Goal: Task Accomplishment & Management: Use online tool/utility

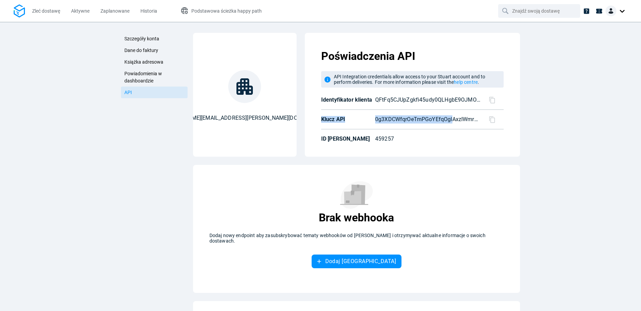
click at [622, 13] on div at bounding box center [617, 10] width 22 height 11
click at [586, 14] on icon at bounding box center [586, 11] width 7 height 7
click at [46, 9] on span "Zleć dostawę" at bounding box center [46, 10] width 28 height 5
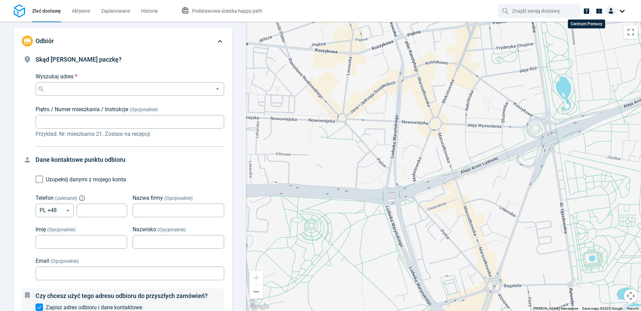
click at [586, 13] on icon at bounding box center [586, 10] width 5 height 5
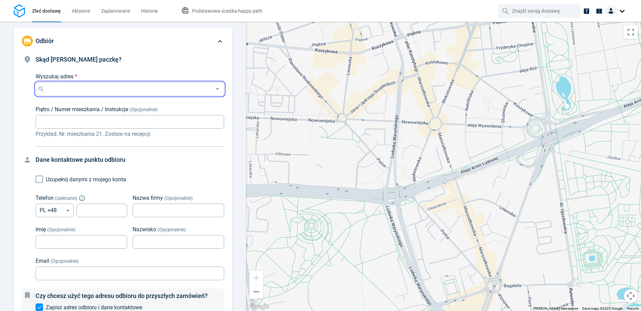
click at [121, 88] on input "Wyszukaj adres *" at bounding box center [128, 89] width 165 height 10
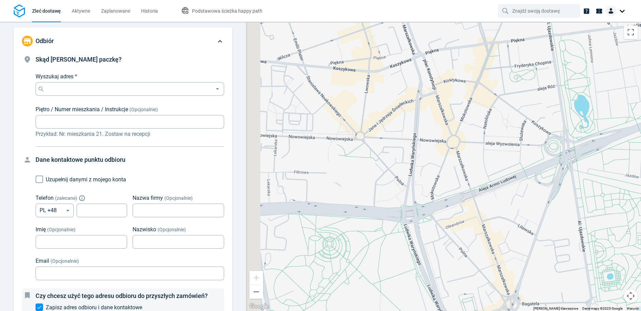
click at [449, 203] on div at bounding box center [443, 166] width 395 height 289
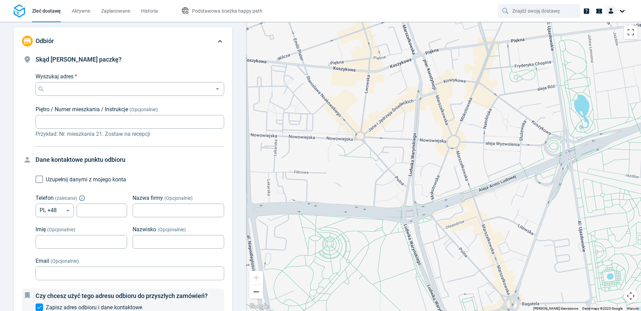
click at [257, 291] on button "Pomniejsz" at bounding box center [257, 292] width 14 height 14
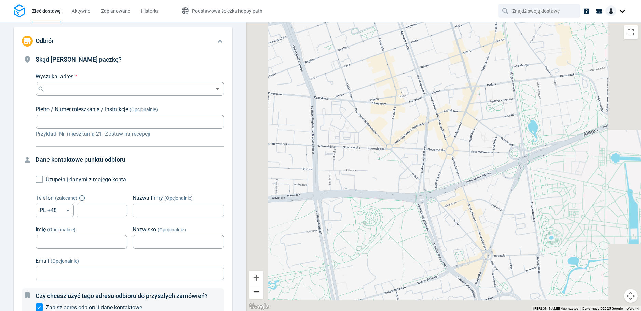
click at [257, 291] on button "Pomniejsz" at bounding box center [257, 292] width 14 height 14
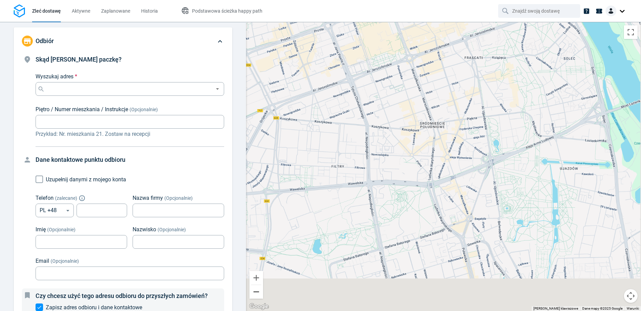
click at [257, 291] on button "Pomniejsz" at bounding box center [257, 292] width 14 height 14
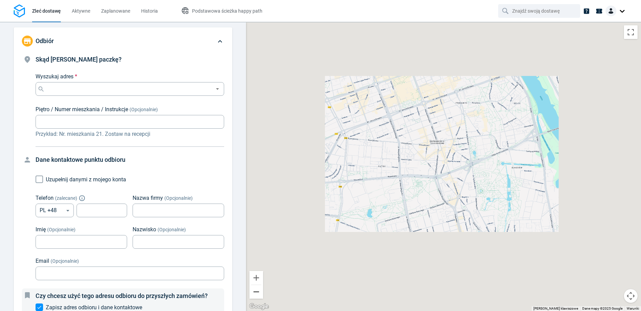
click at [257, 291] on button "Pomniejsz" at bounding box center [257, 292] width 14 height 14
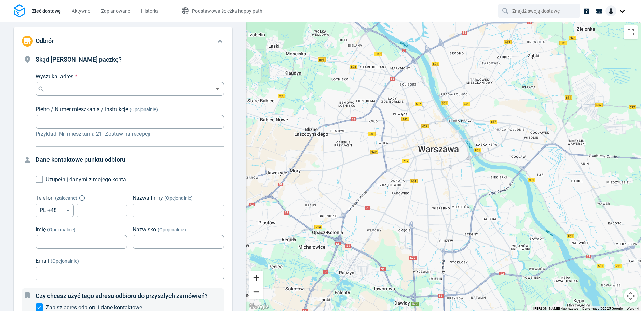
click at [257, 279] on button "Powiększ" at bounding box center [257, 278] width 14 height 14
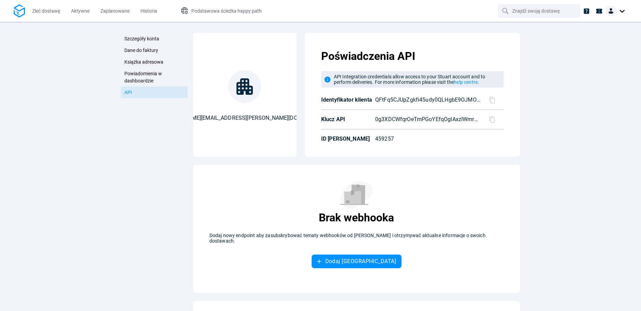
drag, startPoint x: 587, startPoint y: 148, endPoint x: 554, endPoint y: 154, distance: 33.4
click at [587, 148] on div "Szczegóły konta Dane do faktury Książka adresowa Powiadomienia w dashboardzie A…" at bounding box center [320, 166] width 641 height 289
click at [590, 10] on icon at bounding box center [586, 11] width 7 height 7
click at [624, 12] on div at bounding box center [617, 10] width 22 height 11
click at [42, 28] on div "Szczegóły konta Dane do faktury Książka adresowa Powiadomienia w dashboardzie A…" at bounding box center [320, 166] width 641 height 289
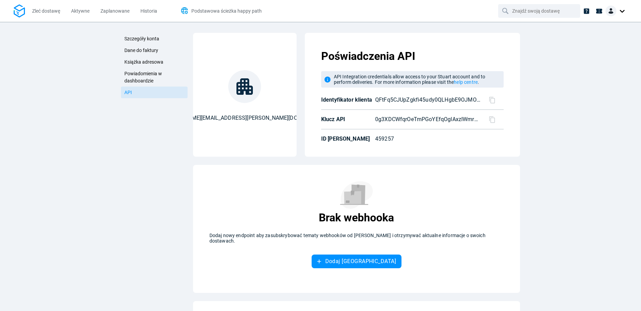
click at [235, 13] on span "Podstawowa ścieżka happy path" at bounding box center [226, 10] width 70 height 5
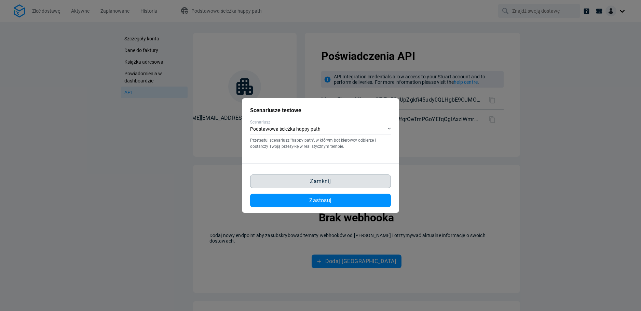
click at [342, 181] on button "Zamknij" at bounding box center [320, 181] width 141 height 14
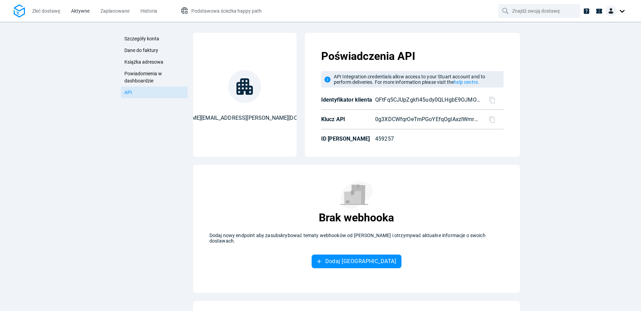
click at [86, 14] on span "Aktywne" at bounding box center [80, 11] width 18 height 7
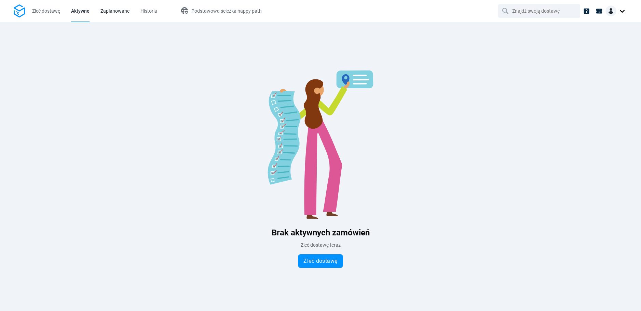
click at [123, 14] on span "Zaplanowane" at bounding box center [115, 11] width 29 height 7
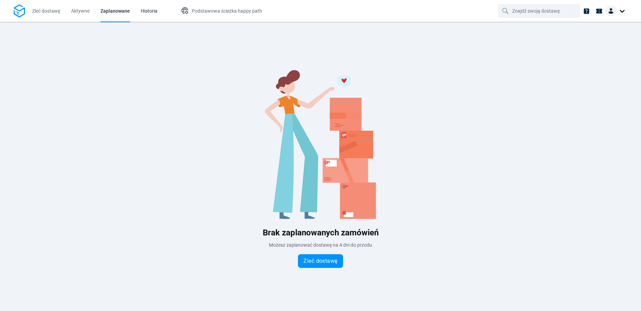
click at [149, 13] on span "Historia" at bounding box center [149, 10] width 17 height 5
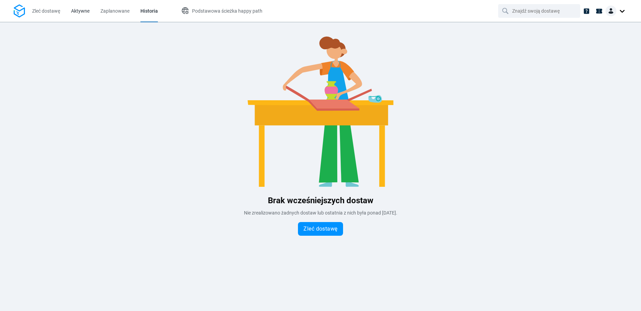
click at [76, 14] on span "Aktywne" at bounding box center [80, 11] width 18 height 7
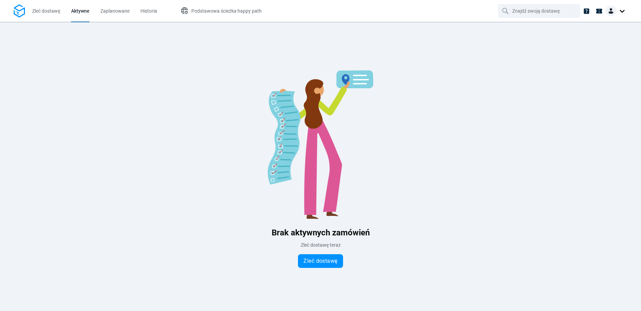
click at [618, 12] on div at bounding box center [617, 10] width 22 height 11
click at [604, 41] on link "Ustawienia" at bounding box center [594, 42] width 63 height 11
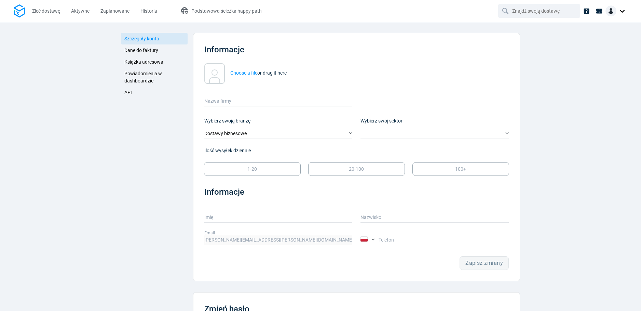
click at [127, 93] on span "API" at bounding box center [128, 92] width 8 height 5
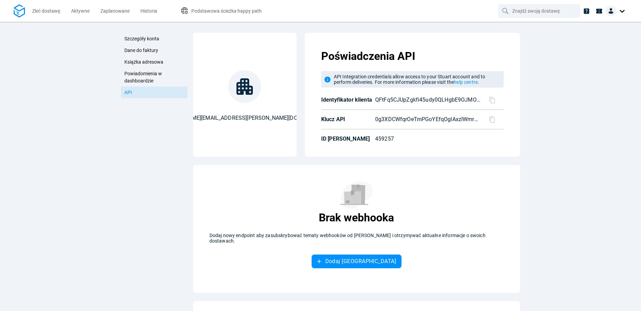
scroll to position [72, 0]
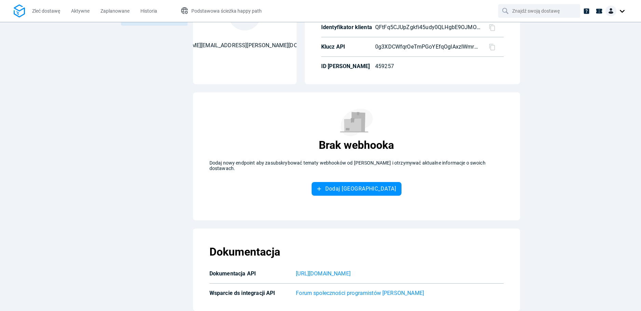
drag, startPoint x: 388, startPoint y: 288, endPoint x: 537, endPoint y: 130, distance: 216.7
click at [528, 155] on div "Szczegóły konta Dane do faktury Książka adresowa Powiadomienia w dashboardzie A…" at bounding box center [320, 166] width 641 height 289
